Goal: Task Accomplishment & Management: Manage account settings

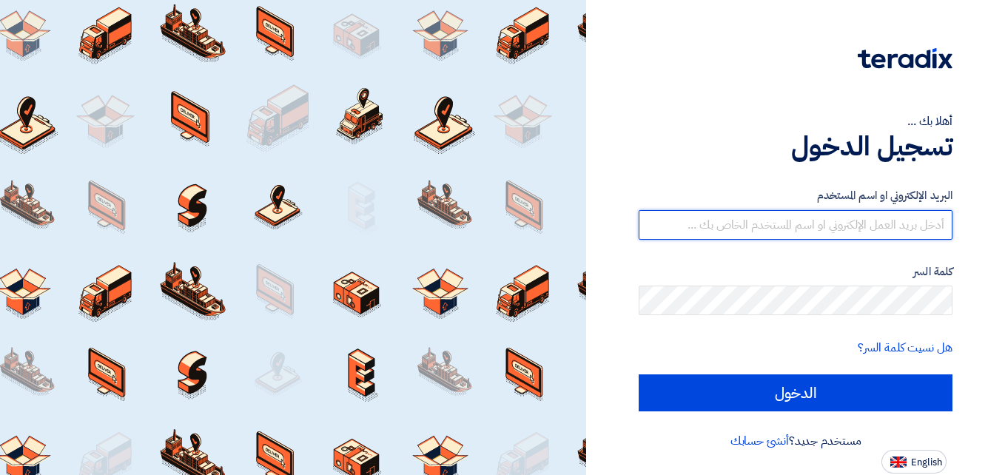
drag, startPoint x: 0, startPoint y: 0, endPoint x: 856, endPoint y: 229, distance: 885.9
click at [856, 229] on input "text" at bounding box center [796, 225] width 314 height 30
type input "[EMAIL_ADDRESS][DOMAIN_NAME]"
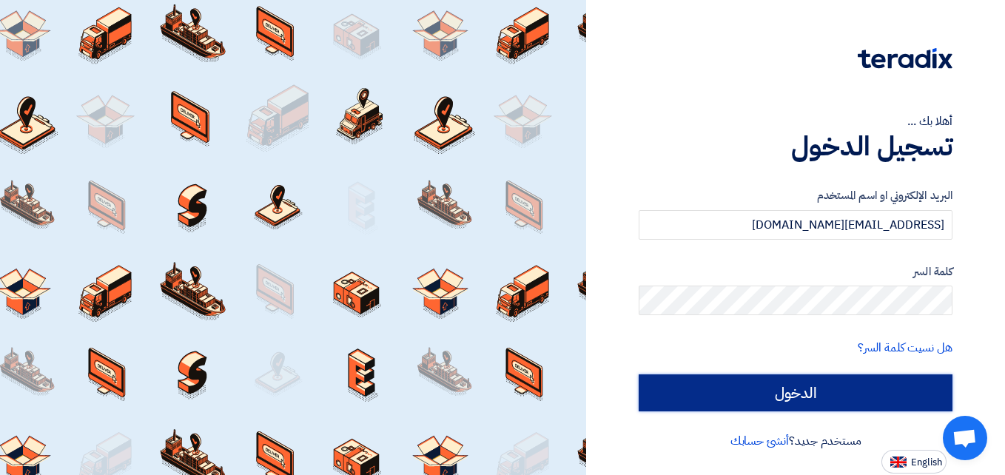
click at [797, 386] on input "الدخول" at bounding box center [796, 393] width 314 height 37
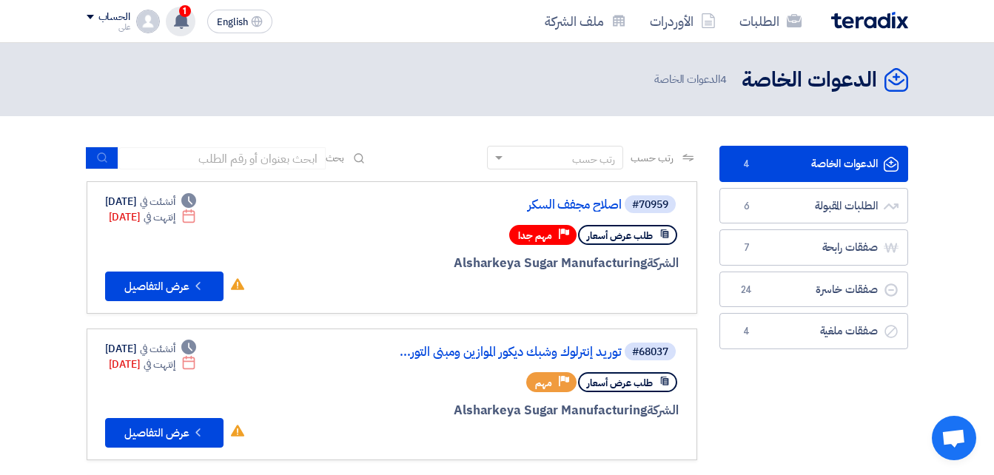
click at [190, 11] on span "1" at bounding box center [185, 11] width 12 height 12
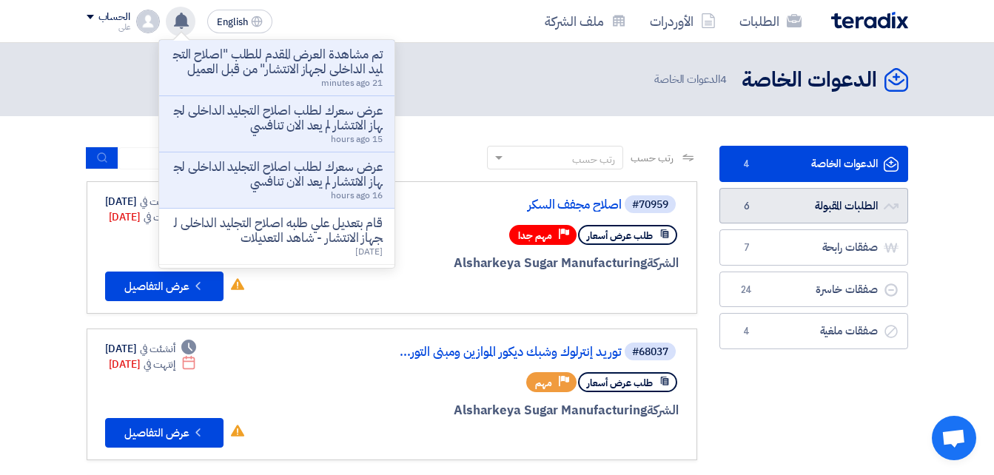
click at [833, 209] on link "الطلبات المقبولة الطلبات المقبولة 6" at bounding box center [813, 206] width 189 height 36
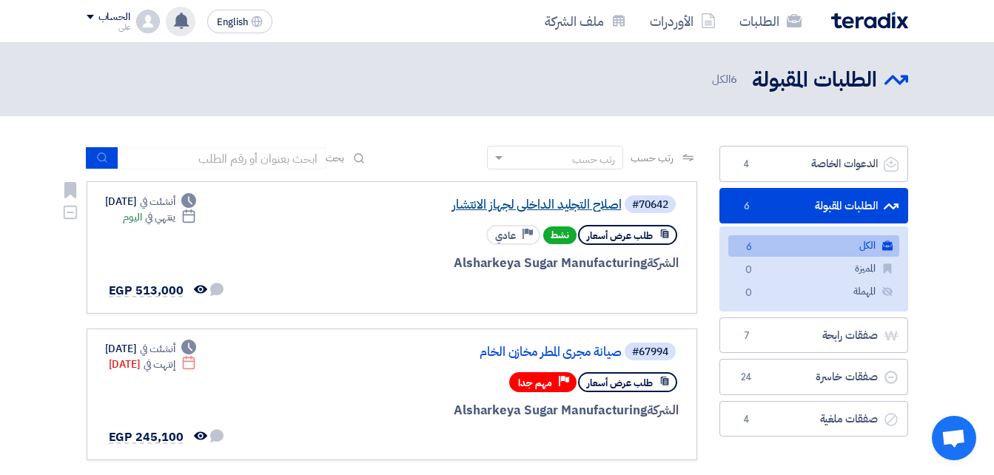
click at [540, 201] on link "اصلاح التجليد الداخلى لجهاز الانتشار" at bounding box center [474, 204] width 296 height 13
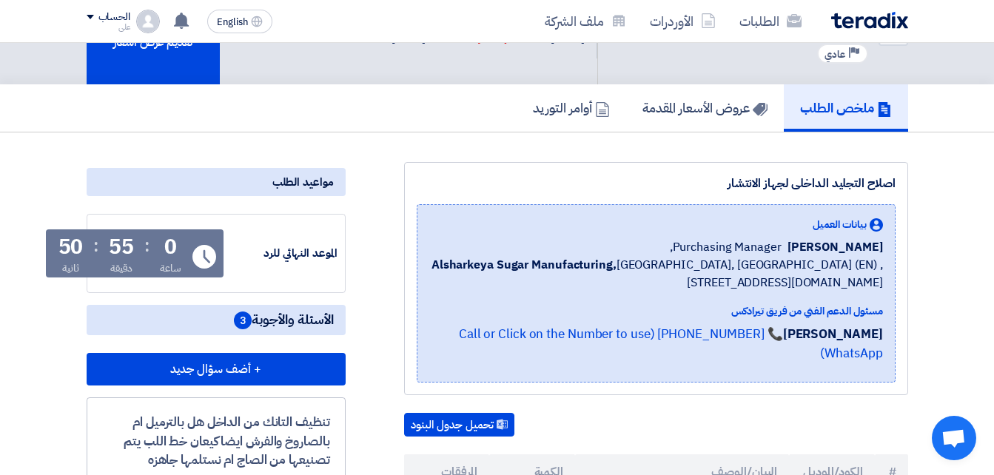
scroll to position [60, 0]
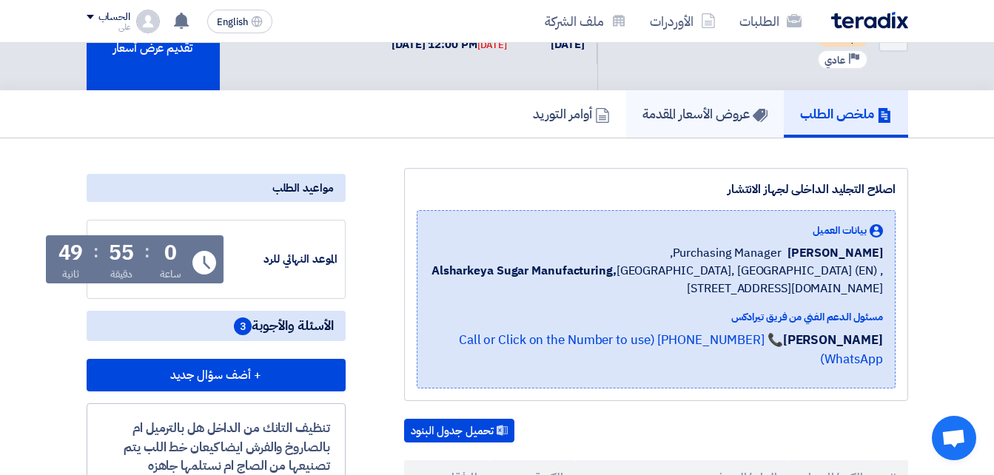
click at [711, 106] on h5 "عروض الأسعار المقدمة" at bounding box center [704, 113] width 125 height 17
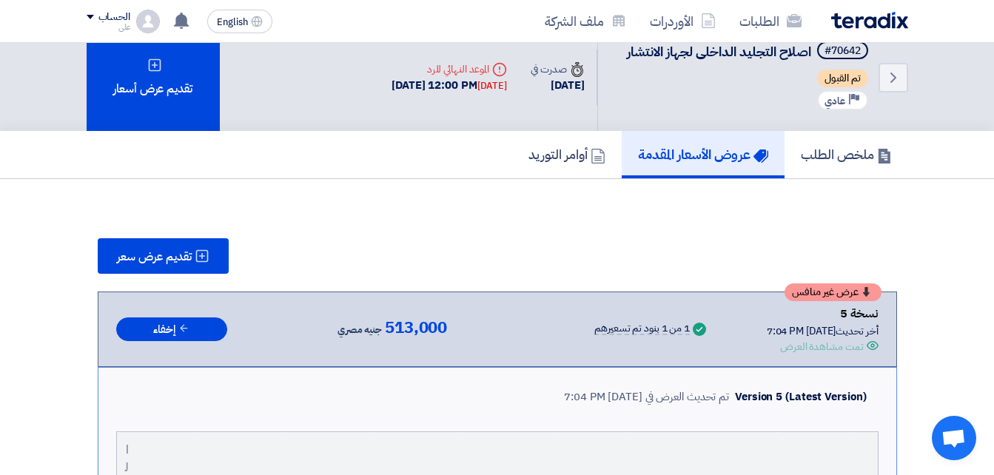
scroll to position [0, 0]
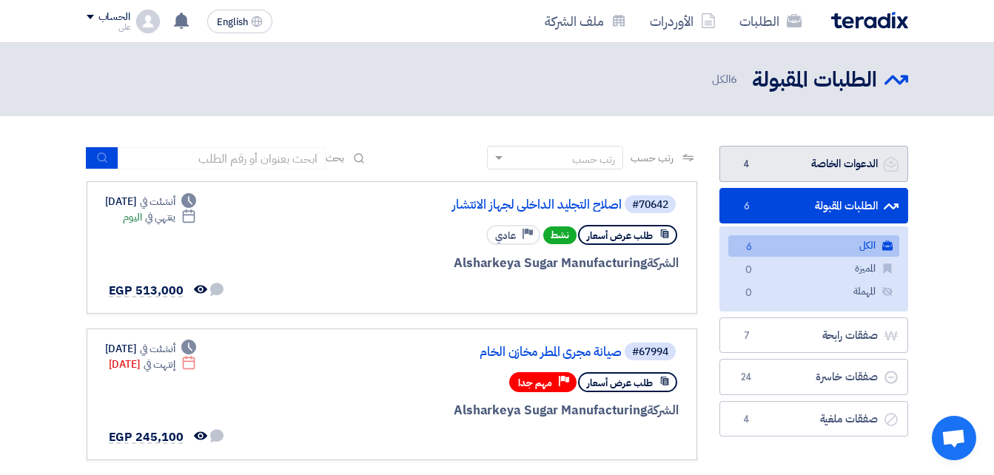
click at [807, 164] on link "الدعوات الخاصة الدعوات الخاصة 4" at bounding box center [813, 164] width 189 height 36
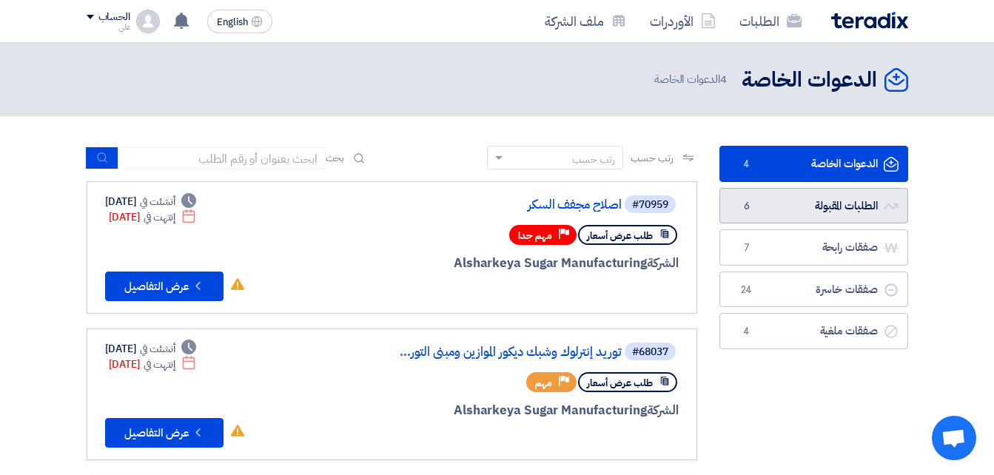
click at [787, 209] on link "الطلبات المقبولة الطلبات المقبولة 6" at bounding box center [813, 206] width 189 height 36
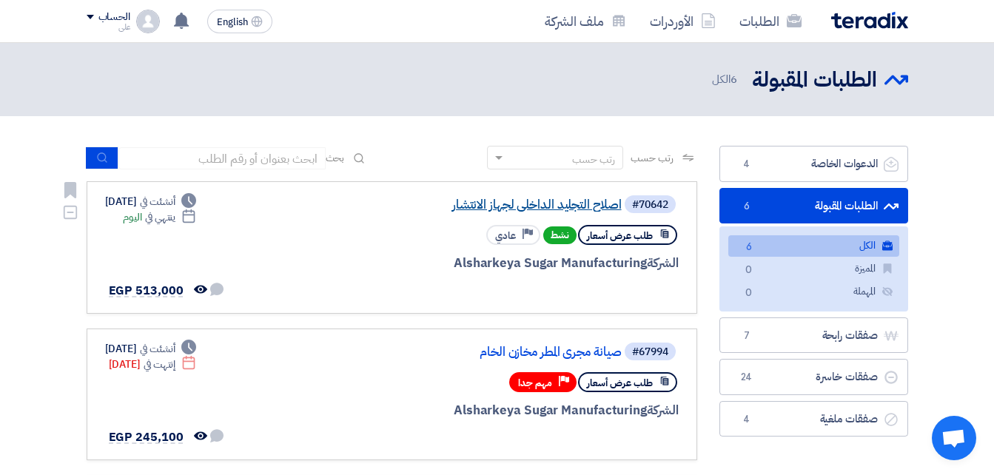
click at [551, 202] on link "اصلاح التجليد الداخلى لجهاز الانتشار" at bounding box center [474, 204] width 296 height 13
